Goal: Find contact information: Find contact information

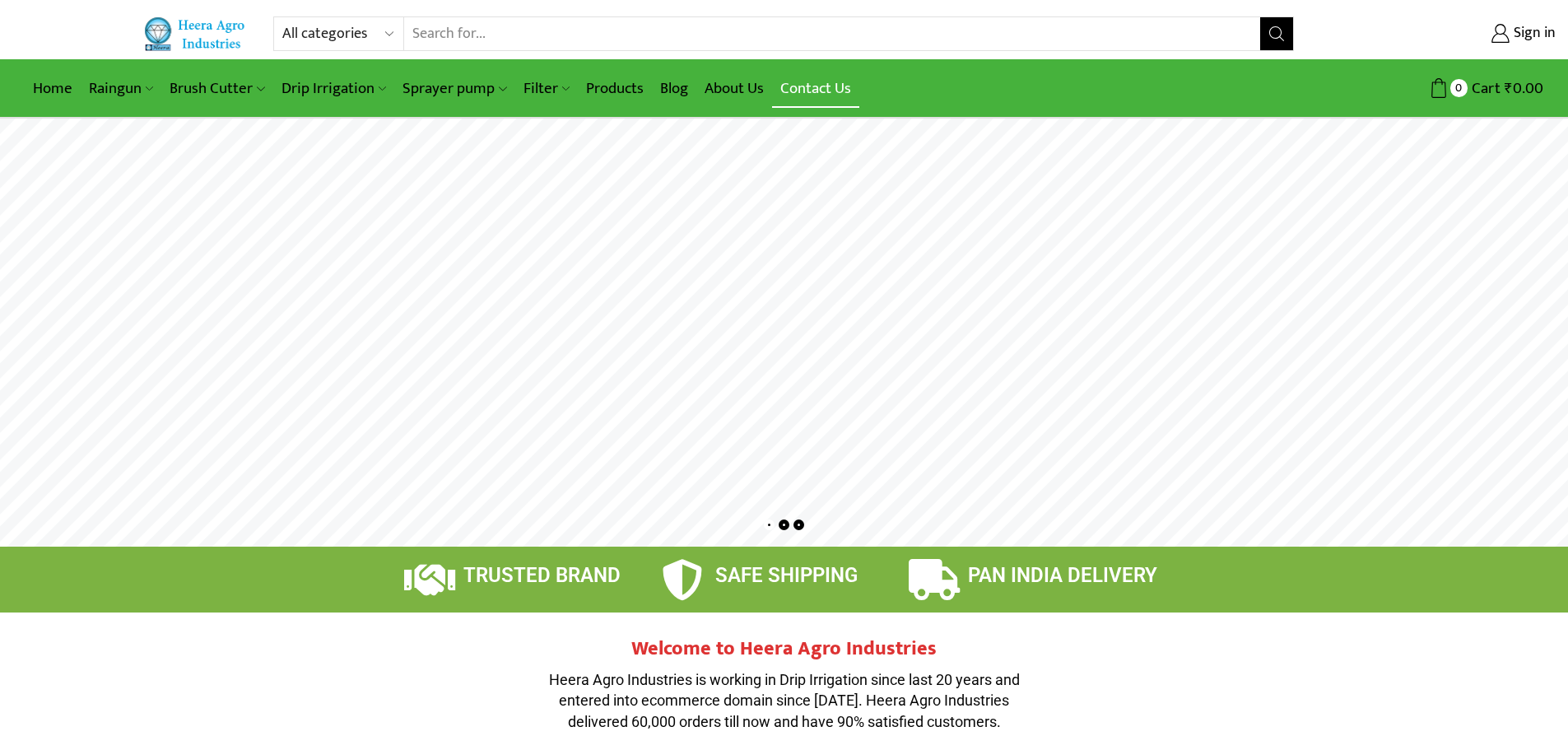
click at [804, 98] on link "Contact Us" at bounding box center [816, 88] width 88 height 39
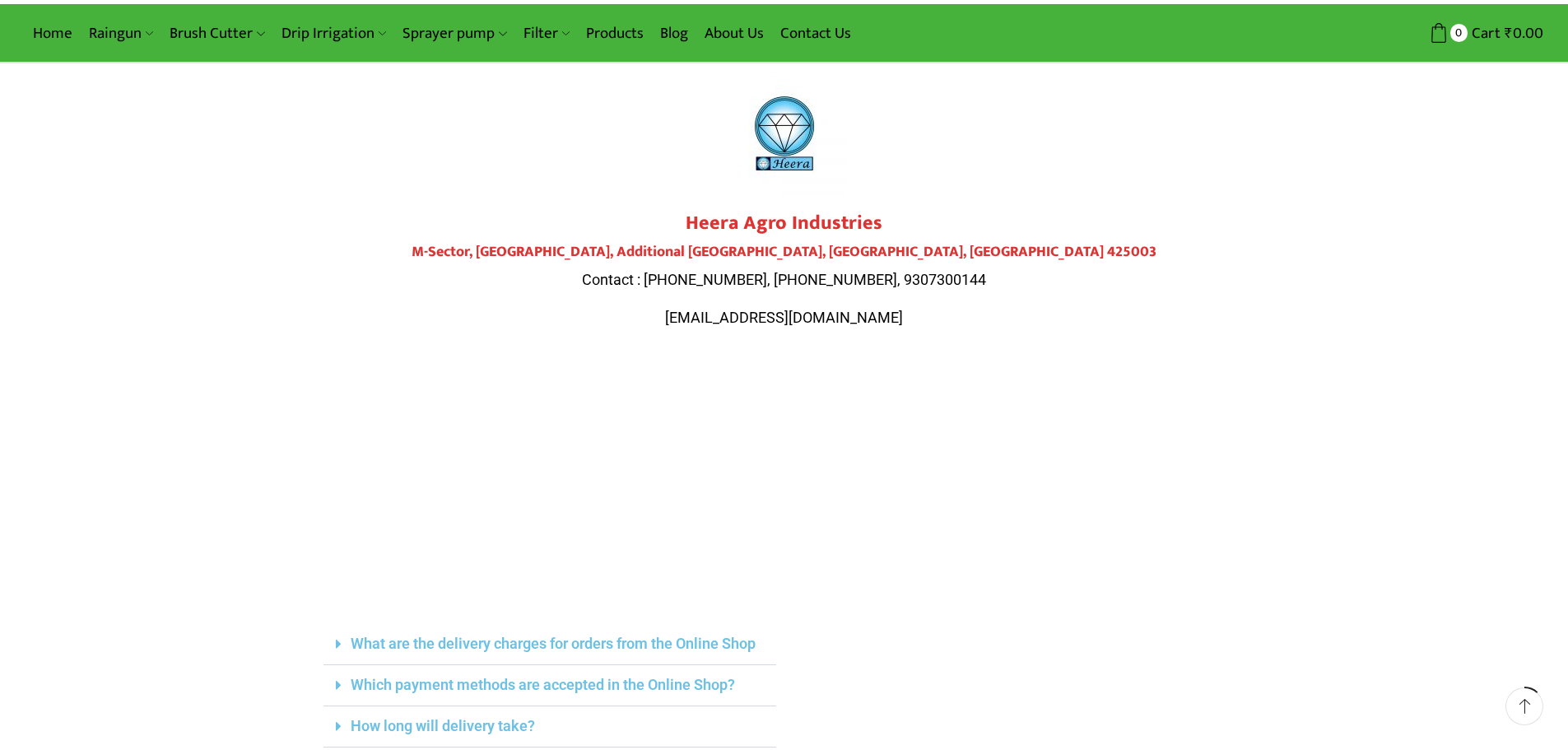
scroll to position [82, 0]
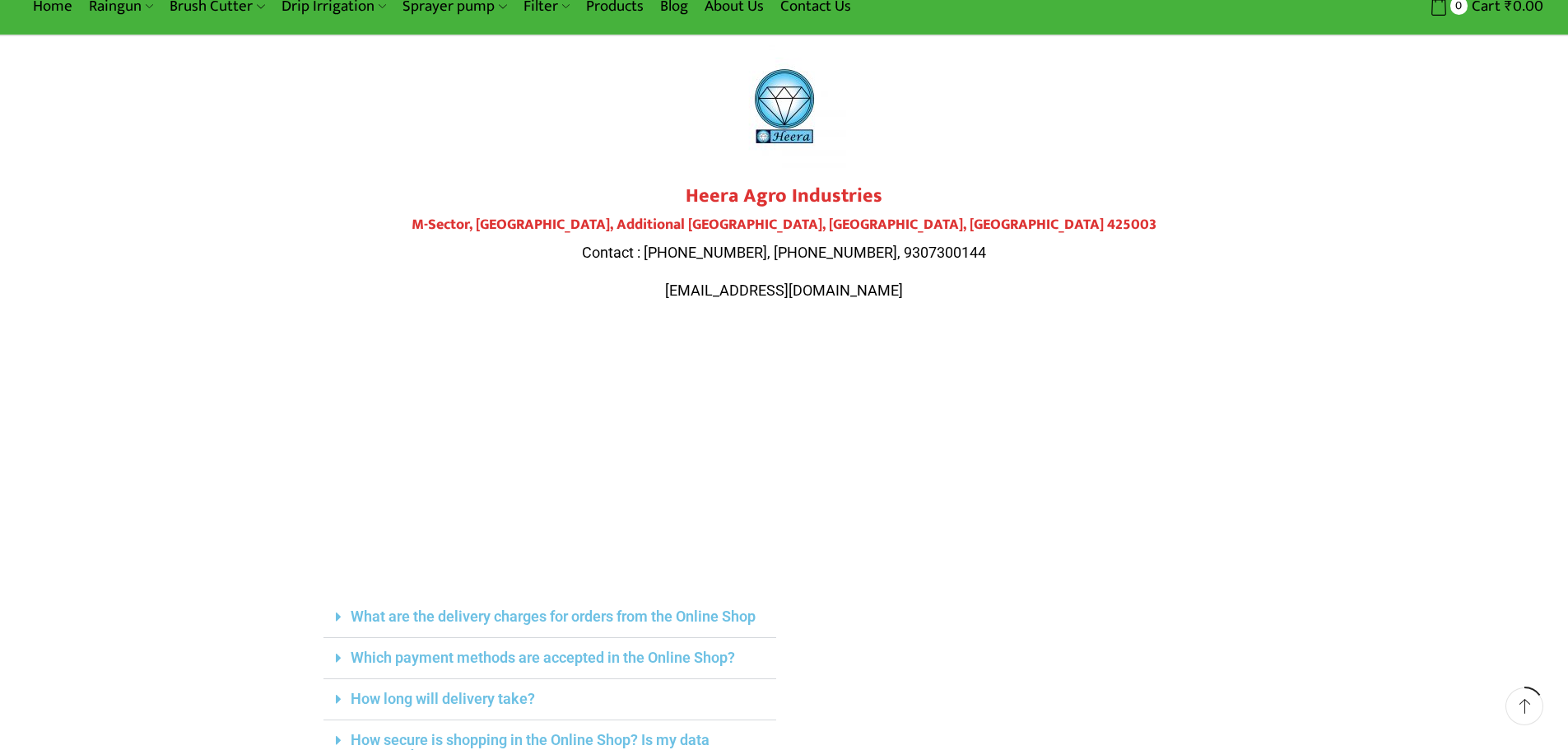
click at [1363, 430] on div "All categories Accessories Air Release Valve Brush Cutter Domestic Use Drip Irr…" at bounding box center [784, 557] width 1568 height 1279
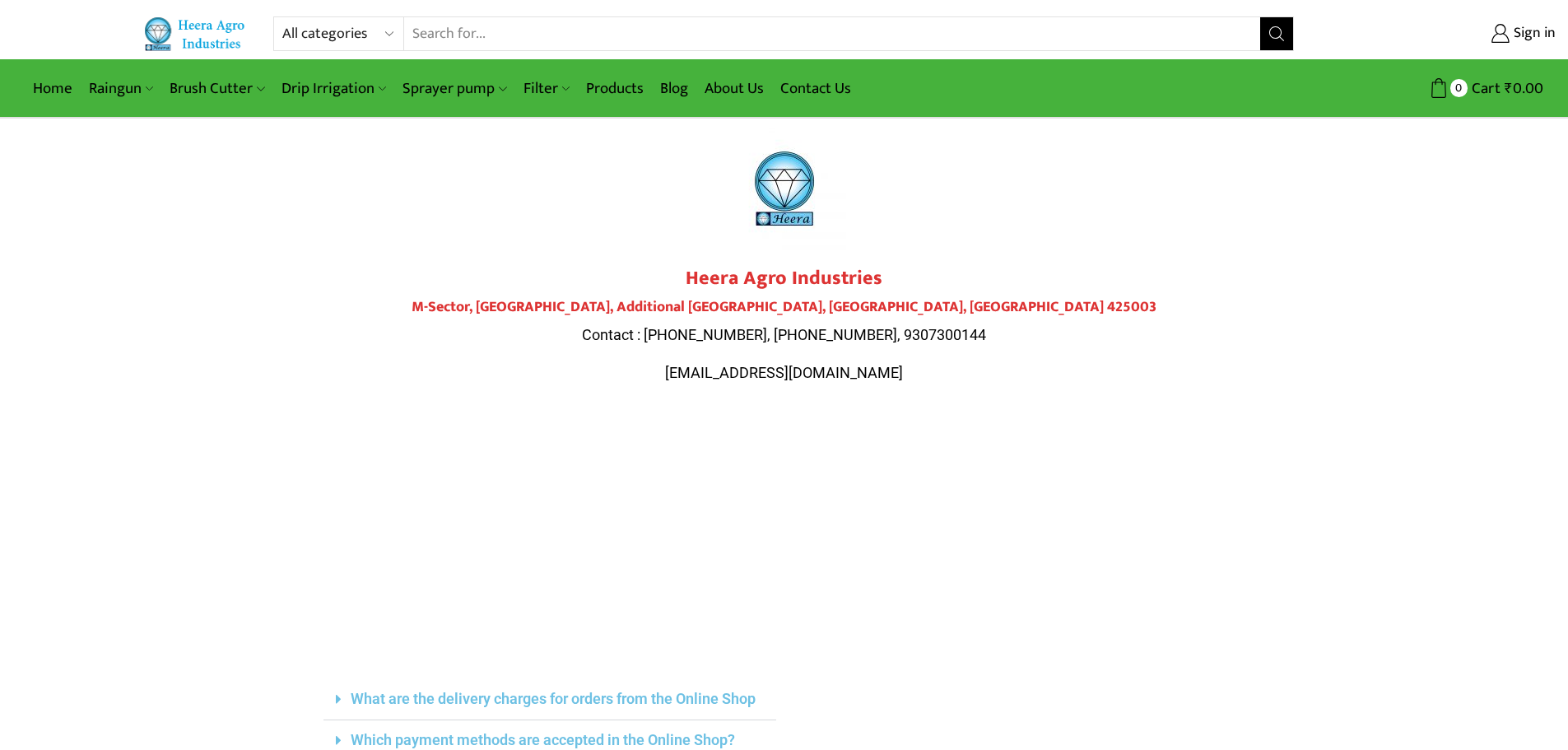
click at [790, 339] on span "Contact : 9284000511, 9307300143, 9307300144" at bounding box center [783, 335] width 404 height 18
drag, startPoint x: 611, startPoint y: 331, endPoint x: 1296, endPoint y: 326, distance: 685.0
click at [1276, 327] on div "All categories Accessories Air Release Valve Brush Cutter Domestic Use Drip Irr…" at bounding box center [784, 640] width 1568 height 1279
drag, startPoint x: 818, startPoint y: 374, endPoint x: 1070, endPoint y: 364, distance: 252.2
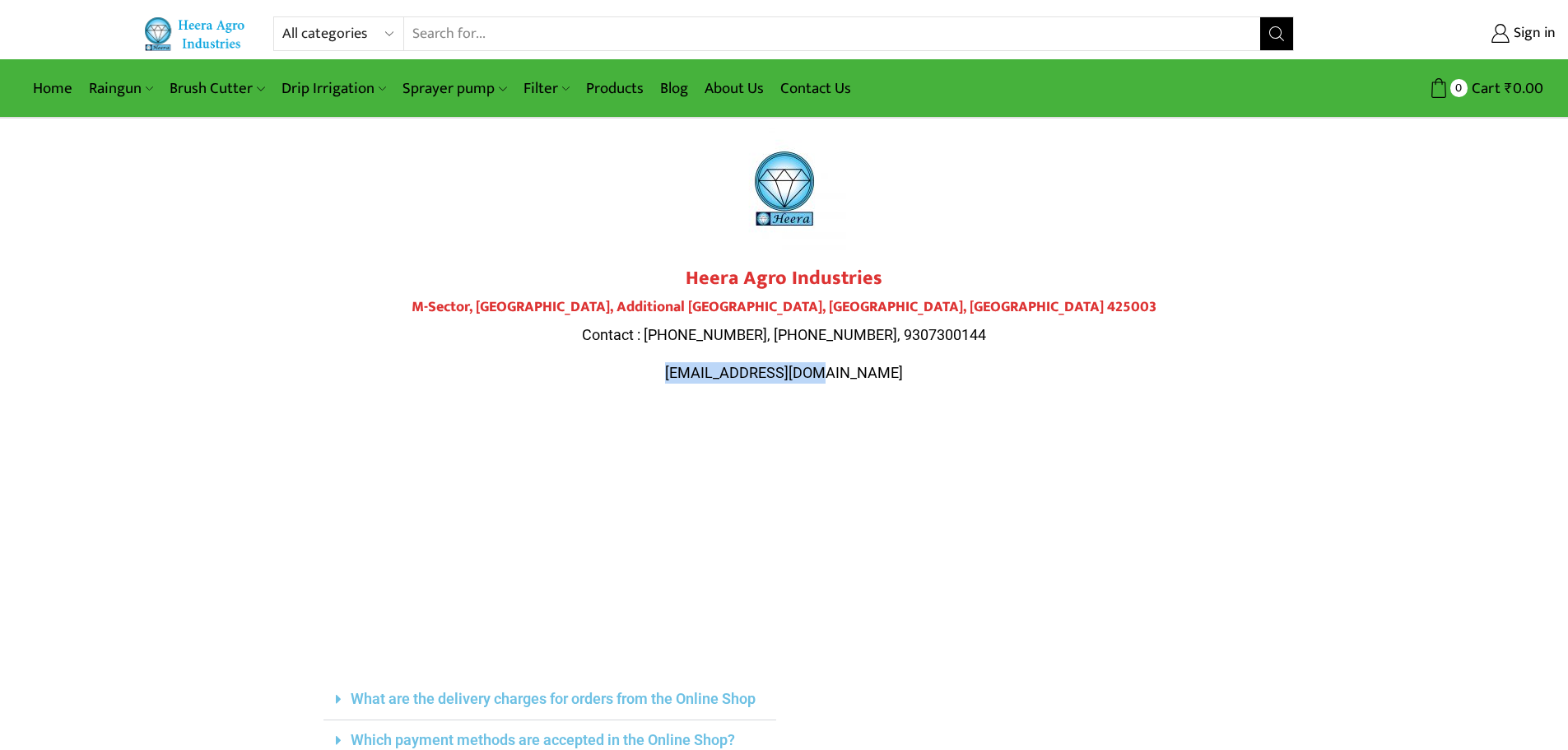
click at [1034, 369] on p "heeraagro@gmail.com" at bounding box center [784, 373] width 922 height 21
